Goal: Use online tool/utility: Use online tool/utility

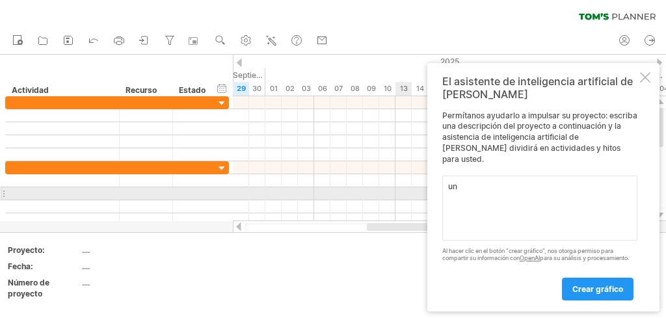
type textarea "u"
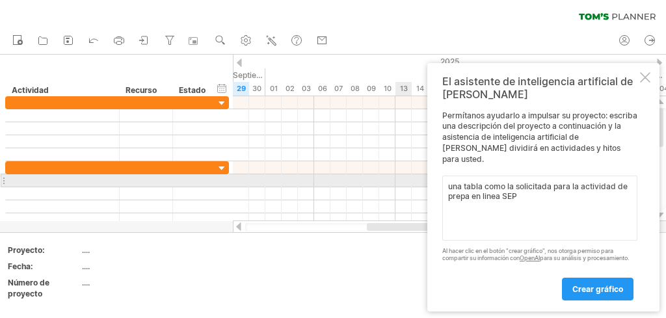
click at [617, 181] on textarea "una tabla como la solicitada para la actividad de prepa en linea SEP" at bounding box center [540, 208] width 195 height 65
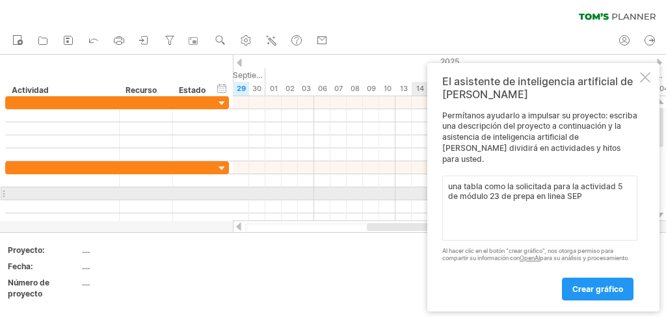
click at [587, 187] on textarea "una tabla como la solicitada para la actividad 5 de módulo 23 de prepa en linea…" at bounding box center [540, 208] width 195 height 65
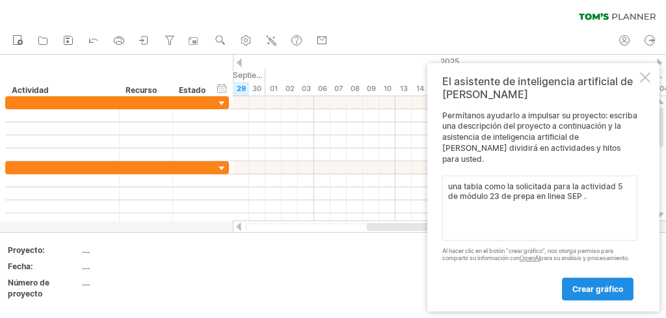
type textarea "una tabla como la solicitada para la actividad 5 de módulo 23 de prepa en linea…"
click at [608, 293] on font "crear gráfico" at bounding box center [598, 289] width 51 height 10
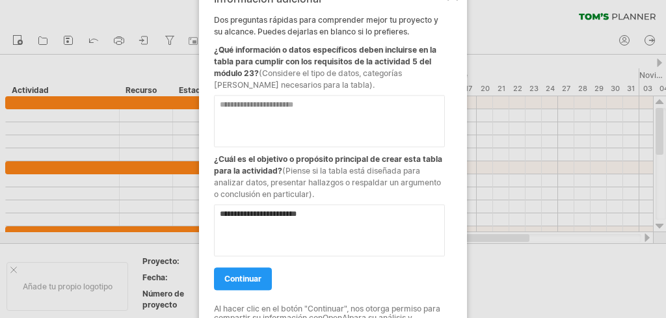
type textarea "**********"
click at [370, 130] on textarea at bounding box center [329, 121] width 231 height 52
click at [249, 269] on link "continuar" at bounding box center [243, 278] width 58 height 23
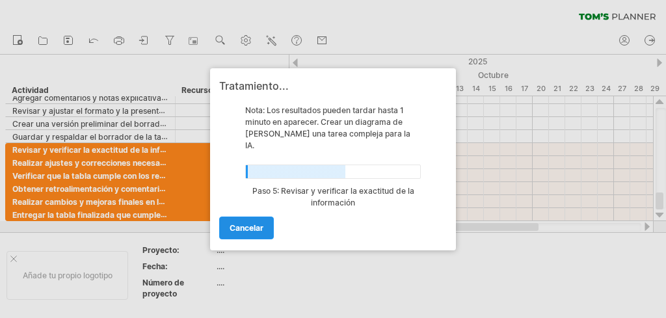
click at [258, 217] on link "Cancelar" at bounding box center [246, 228] width 55 height 23
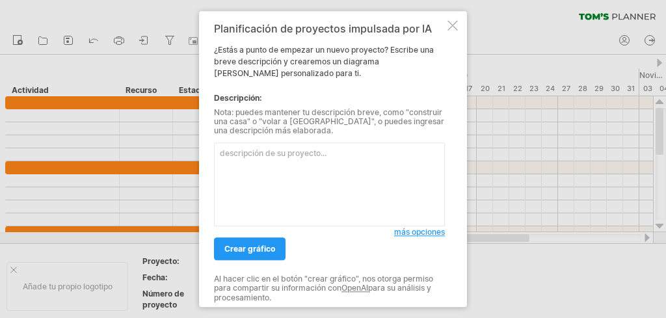
click at [280, 184] on textarea at bounding box center [329, 185] width 231 height 84
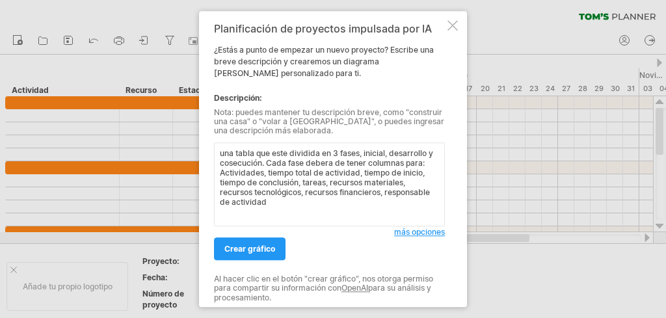
click at [312, 207] on textarea "una tabla que este dividida en 3 fases, inicial, desarrollo y cosecución. Cada …" at bounding box center [329, 185] width 231 height 84
click at [235, 163] on textarea "una tabla que este dividida en 3 fases, inicial, desarrollo y cosecución. Cada …" at bounding box center [329, 185] width 231 height 84
click at [327, 160] on textarea "una tabla que este dividida en 3 fases, inicial, desarrollo y cocecución. Cada …" at bounding box center [329, 185] width 231 height 84
click at [230, 163] on textarea "una tabla que este dividida en 3 fases, inicial, desarrollo y cocecución. Cada …" at bounding box center [329, 185] width 231 height 84
click at [338, 210] on textarea "una tabla que este dividida en 3 fases, inicial, desarrollo y consecución. Cada…" at bounding box center [329, 185] width 231 height 84
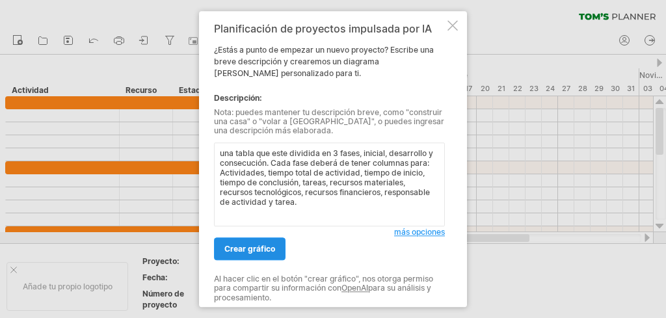
type textarea "una tabla que este dividida en 3 fases, inicial, desarrollo y consecución. Cada…"
click at [267, 247] on font "crear gráfico" at bounding box center [250, 249] width 51 height 10
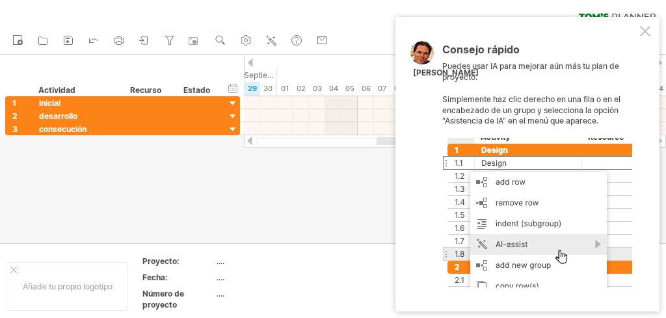
click at [644, 30] on div at bounding box center [645, 31] width 10 height 10
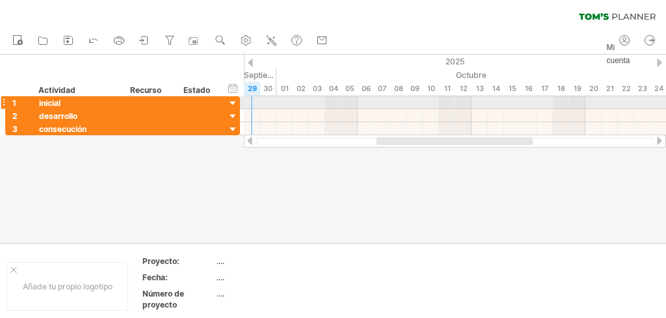
click at [230, 103] on div at bounding box center [233, 104] width 12 height 12
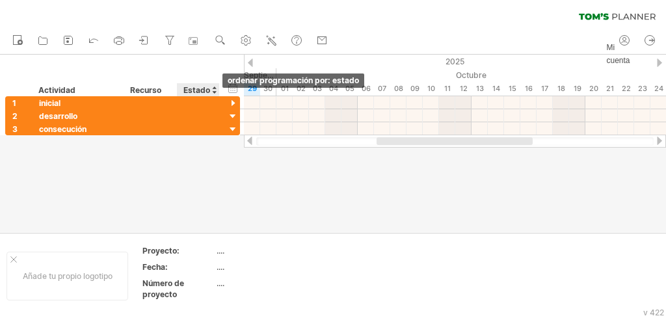
click at [214, 92] on div at bounding box center [214, 89] width 5 height 13
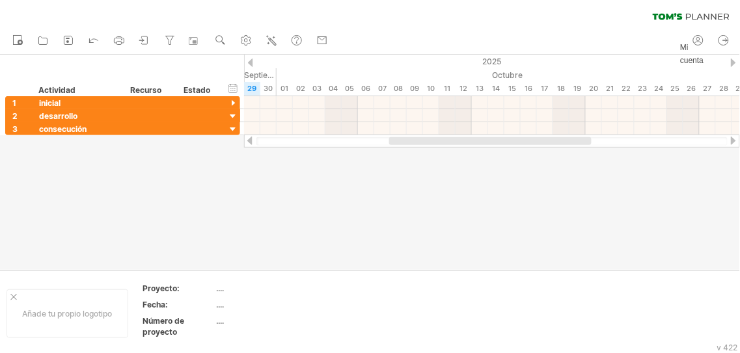
click at [245, 138] on div at bounding box center [250, 141] width 10 height 8
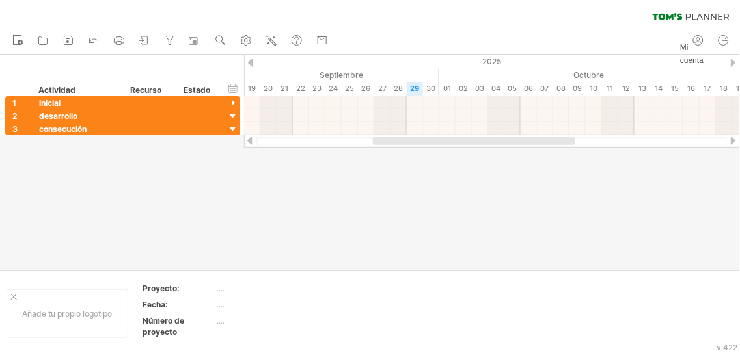
click at [248, 139] on div at bounding box center [250, 141] width 10 height 8
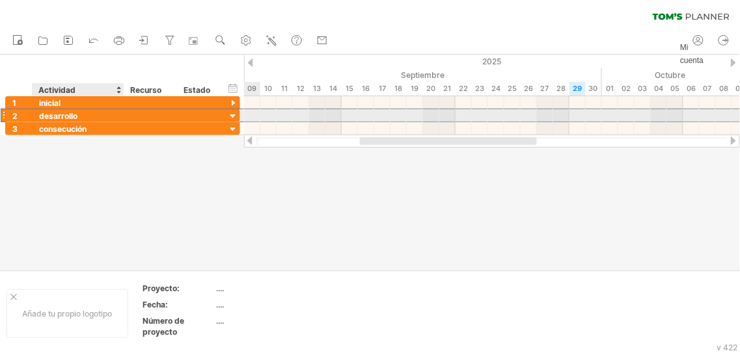
click at [48, 114] on font "desarrollo" at bounding box center [58, 116] width 38 height 10
click at [49, 113] on font "desarrollo" at bounding box center [58, 116] width 38 height 10
click at [230, 113] on div at bounding box center [233, 117] width 12 height 12
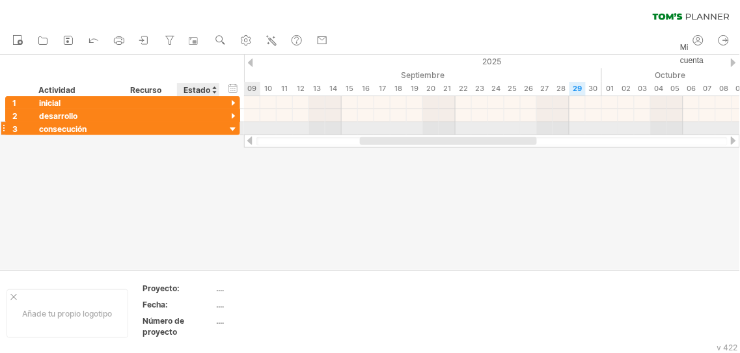
click at [232, 128] on div at bounding box center [233, 130] width 12 height 12
drag, startPoint x: 547, startPoint y: 111, endPoint x: 450, endPoint y: 128, distance: 98.3
click at [450, 128] on div at bounding box center [492, 115] width 496 height 39
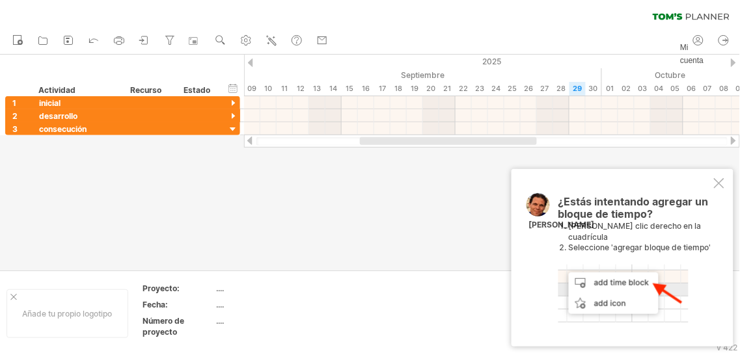
click at [666, 206] on div "¿Estás intentando agregar un bloque de tiempo? [PERSON_NAME] clic derecho en la…" at bounding box center [623, 258] width 222 height 178
click at [666, 189] on div at bounding box center [719, 183] width 10 height 10
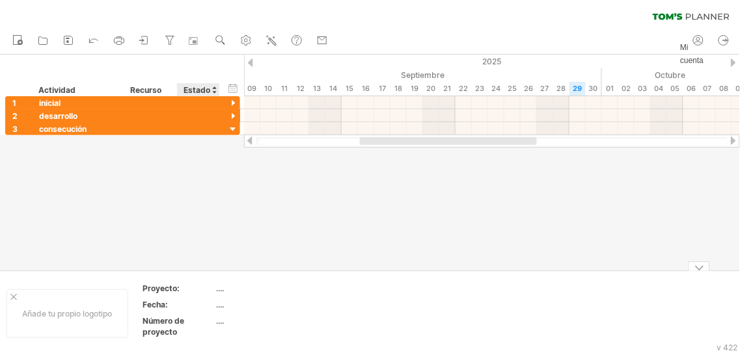
click at [223, 287] on font "...." at bounding box center [221, 289] width 8 height 10
click at [213, 290] on th "Proyecto:" at bounding box center [179, 290] width 73 height 15
type input "**********"
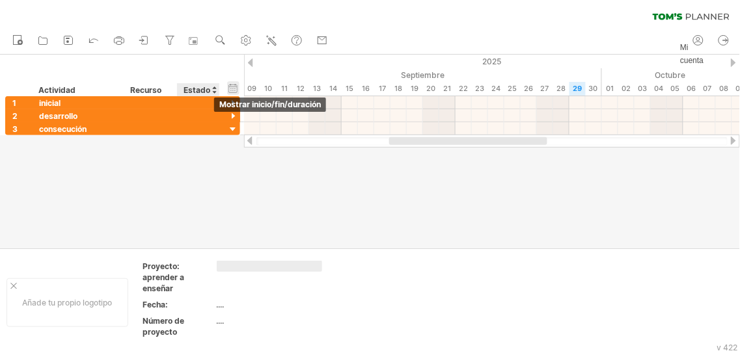
click at [235, 89] on div "ocultar inicio/fin/duración mostrar inicio/fin/duración" at bounding box center [233, 88] width 12 height 14
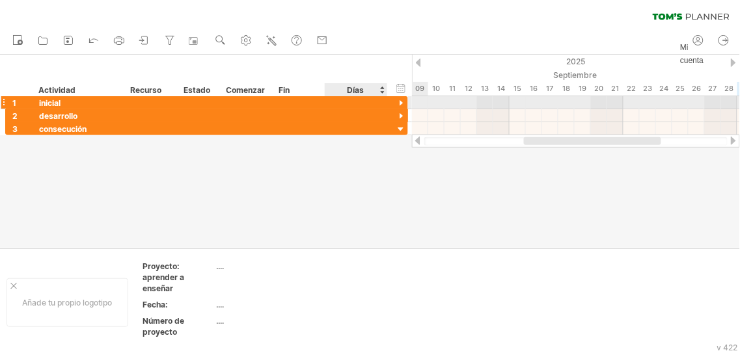
click at [402, 105] on div at bounding box center [401, 104] width 12 height 12
